Goal: Transaction & Acquisition: Download file/media

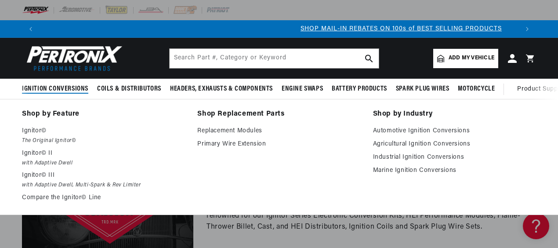
scroll to position [0, 479]
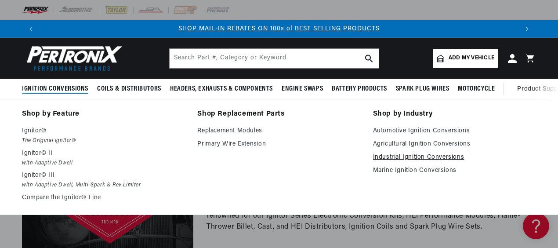
click at [429, 159] on link "Industrial Ignition Conversions" at bounding box center [454, 157] width 163 height 11
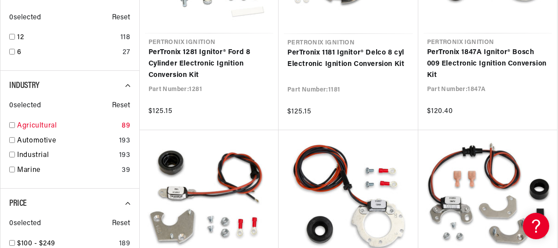
scroll to position [527, 0]
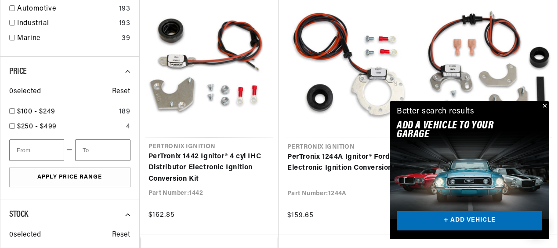
click at [547, 105] on button "Close" at bounding box center [544, 106] width 11 height 11
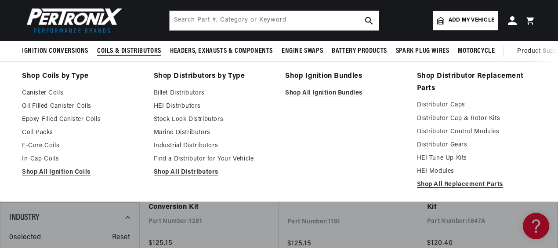
scroll to position [0, 958]
click at [449, 108] on link "Distributor Caps" at bounding box center [477, 105] width 120 height 11
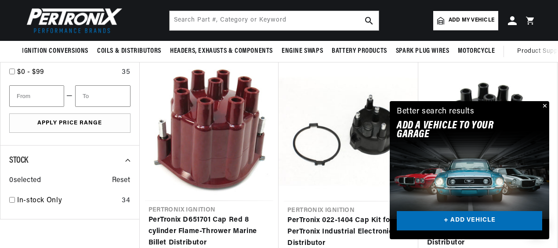
scroll to position [0, 958]
click at [547, 104] on button "Close" at bounding box center [544, 106] width 11 height 11
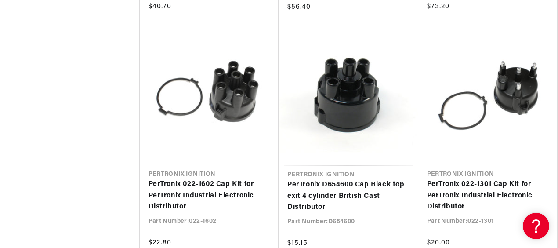
scroll to position [967, 0]
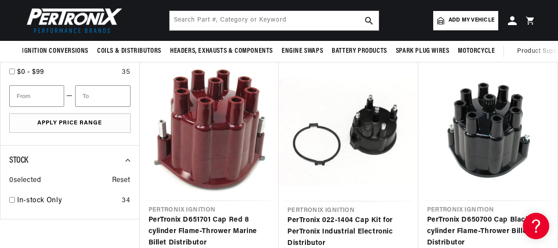
scroll to position [176, 0]
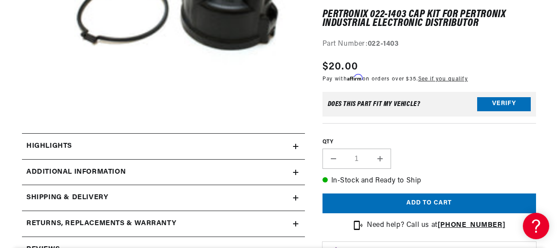
scroll to position [308, 0]
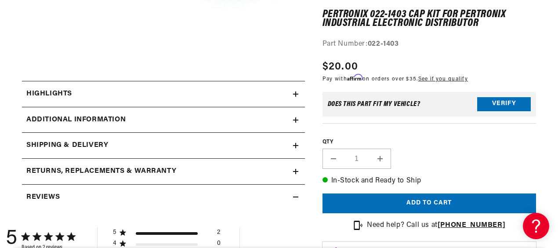
click at [289, 122] on div "Additional Information" at bounding box center [157, 119] width 271 height 11
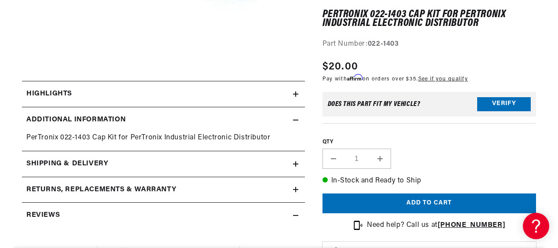
click at [218, 97] on div "Highlights" at bounding box center [157, 93] width 271 height 11
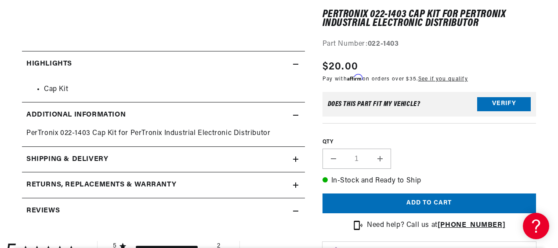
scroll to position [352, 0]
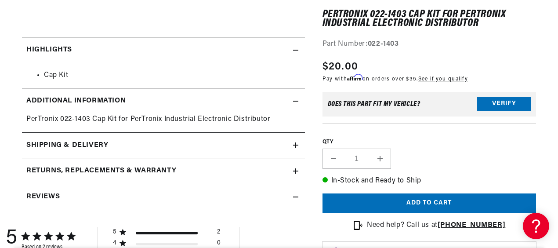
click at [178, 137] on summary "Shipping & Delivery" at bounding box center [163, 145] width 283 height 25
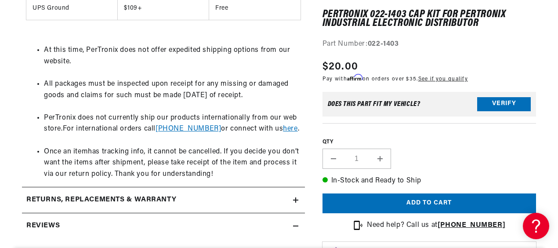
scroll to position [659, 0]
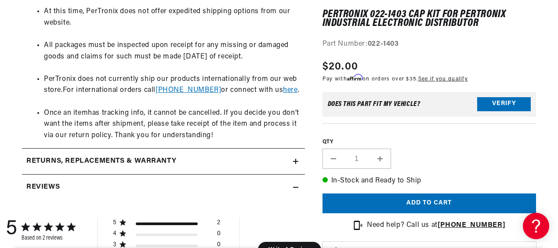
click at [187, 149] on summary "Returns, Replacements & Warranty" at bounding box center [163, 161] width 283 height 25
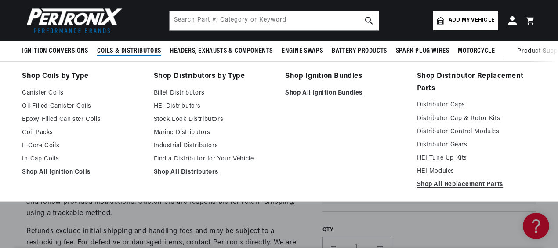
scroll to position [0, 958]
click at [450, 120] on link "Distributor Cap & Rotor Kits" at bounding box center [477, 118] width 120 height 11
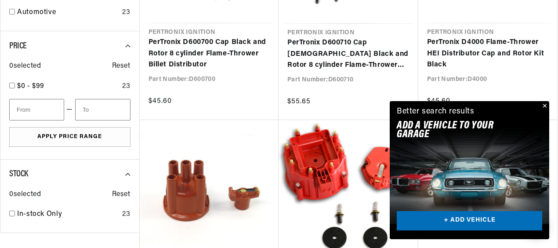
scroll to position [396, 0]
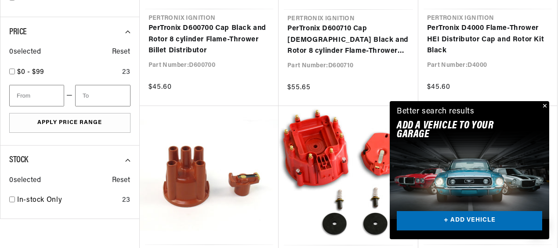
click at [543, 105] on button "Close" at bounding box center [544, 106] width 11 height 11
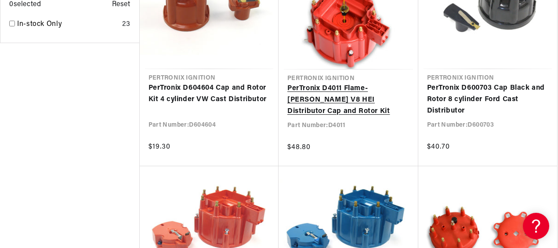
scroll to position [0, 479]
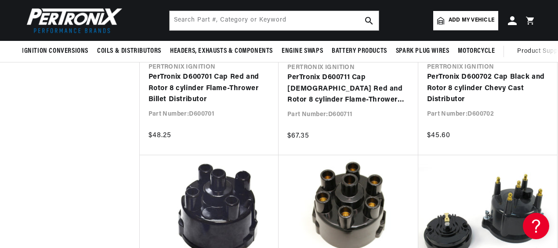
scroll to position [0, 479]
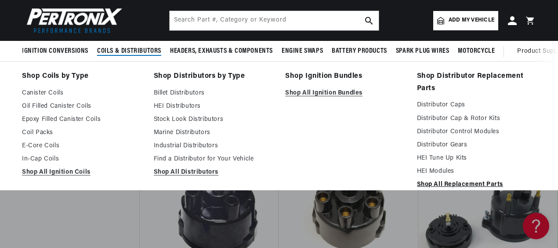
click at [441, 182] on link "Shop All Replacement Parts" at bounding box center [477, 184] width 120 height 11
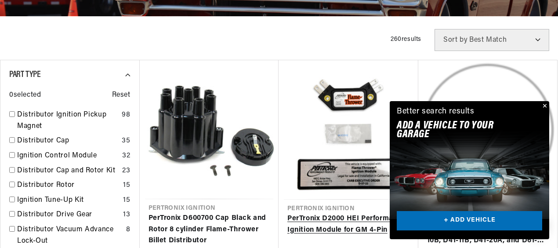
scroll to position [220, 0]
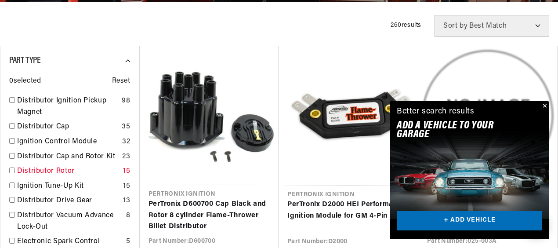
click at [60, 169] on link "Distributor Rotor" at bounding box center [68, 171] width 102 height 11
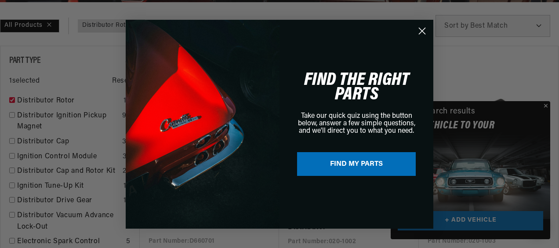
click at [545, 105] on div "Close dialog FIND THE RIGHT PARTS Take our quick quiz using the button below, a…" at bounding box center [279, 124] width 559 height 248
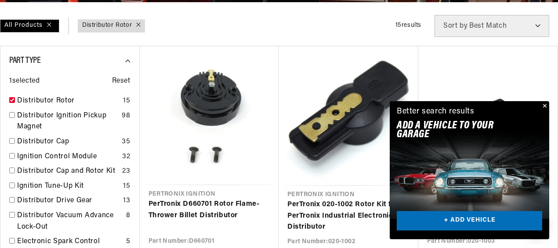
click at [545, 105] on button "Close" at bounding box center [544, 106] width 11 height 11
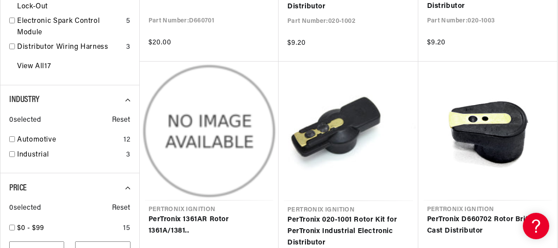
scroll to position [483, 0]
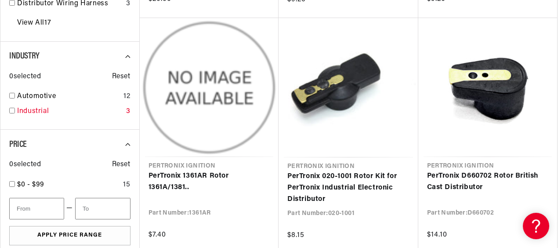
click at [38, 108] on link "Industrial" at bounding box center [69, 111] width 105 height 11
checkbox input "true"
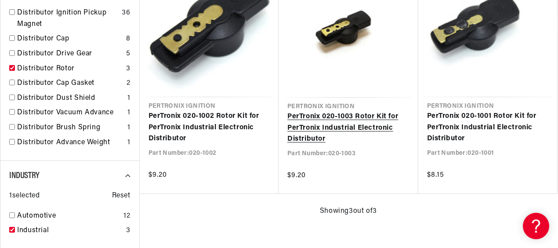
scroll to position [0, 958]
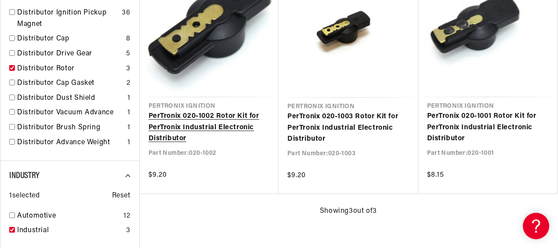
click at [185, 113] on link "PerTronix 020-1002 Rotor Kit for PerTronix Industrial Electronic Distributor" at bounding box center [210, 128] width 122 height 34
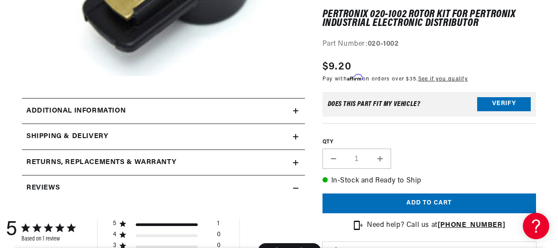
scroll to position [264, 0]
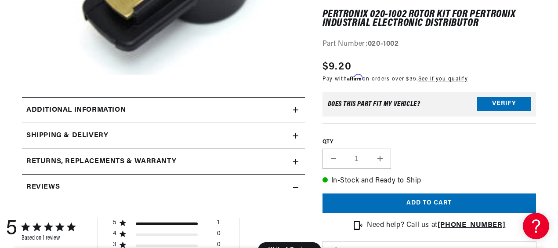
click at [162, 106] on div "Additional information" at bounding box center [157, 110] width 271 height 11
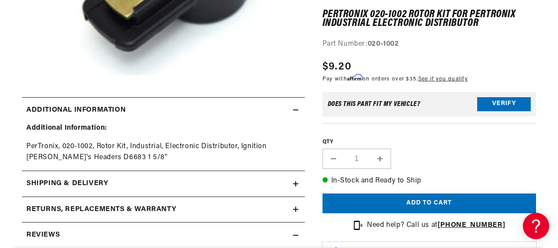
scroll to position [0, 479]
click at [290, 108] on div "Additional information" at bounding box center [157, 110] width 271 height 11
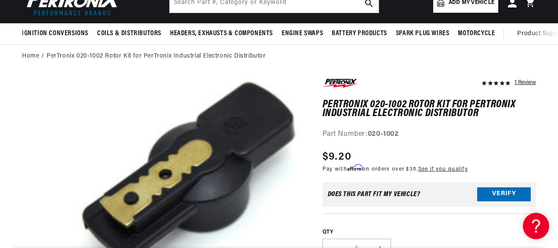
scroll to position [0, 0]
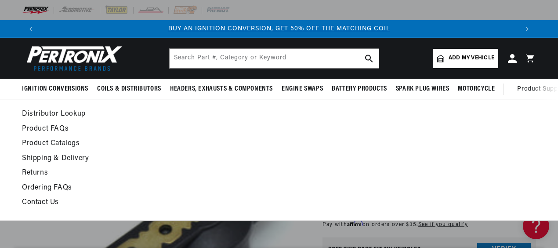
click at [75, 142] on link "Product Catalogs" at bounding box center [209, 144] width 374 height 12
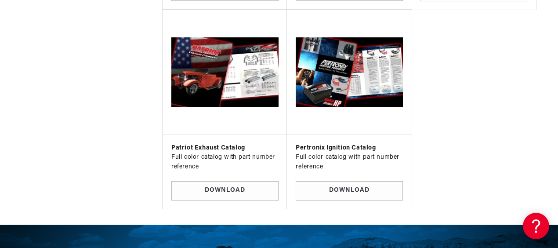
scroll to position [879, 0]
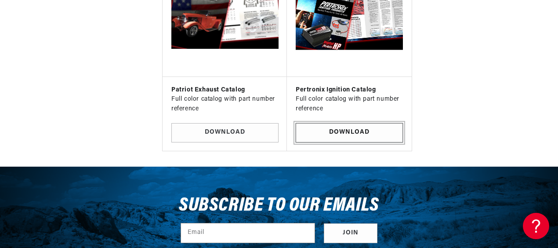
click at [352, 126] on link "Download" at bounding box center [349, 133] width 107 height 20
